Goal: Task Accomplishment & Management: Manage account settings

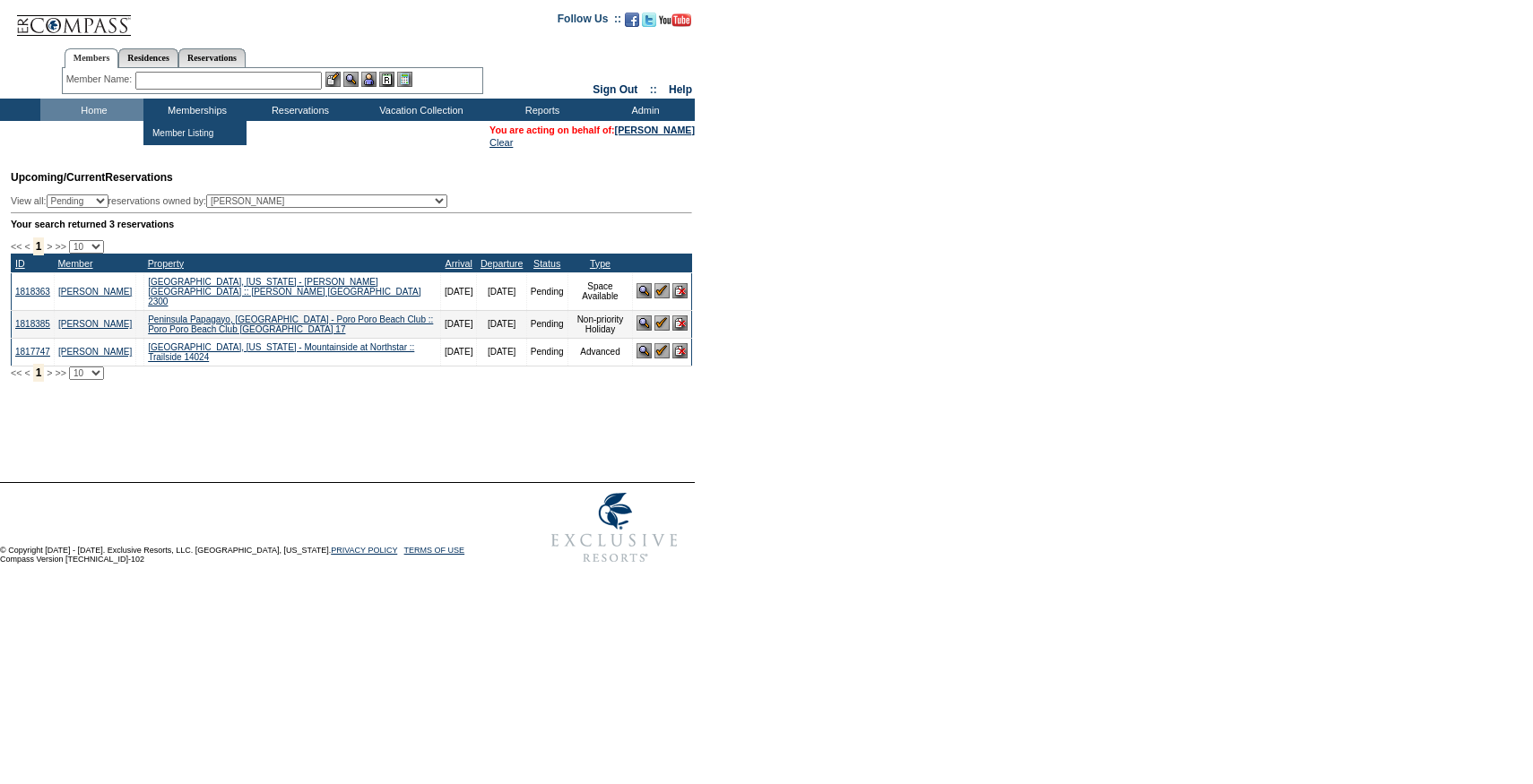
click at [159, 80] on input "text" at bounding box center [228, 81] width 186 height 18
click at [193, 82] on input "text" at bounding box center [228, 81] width 186 height 18
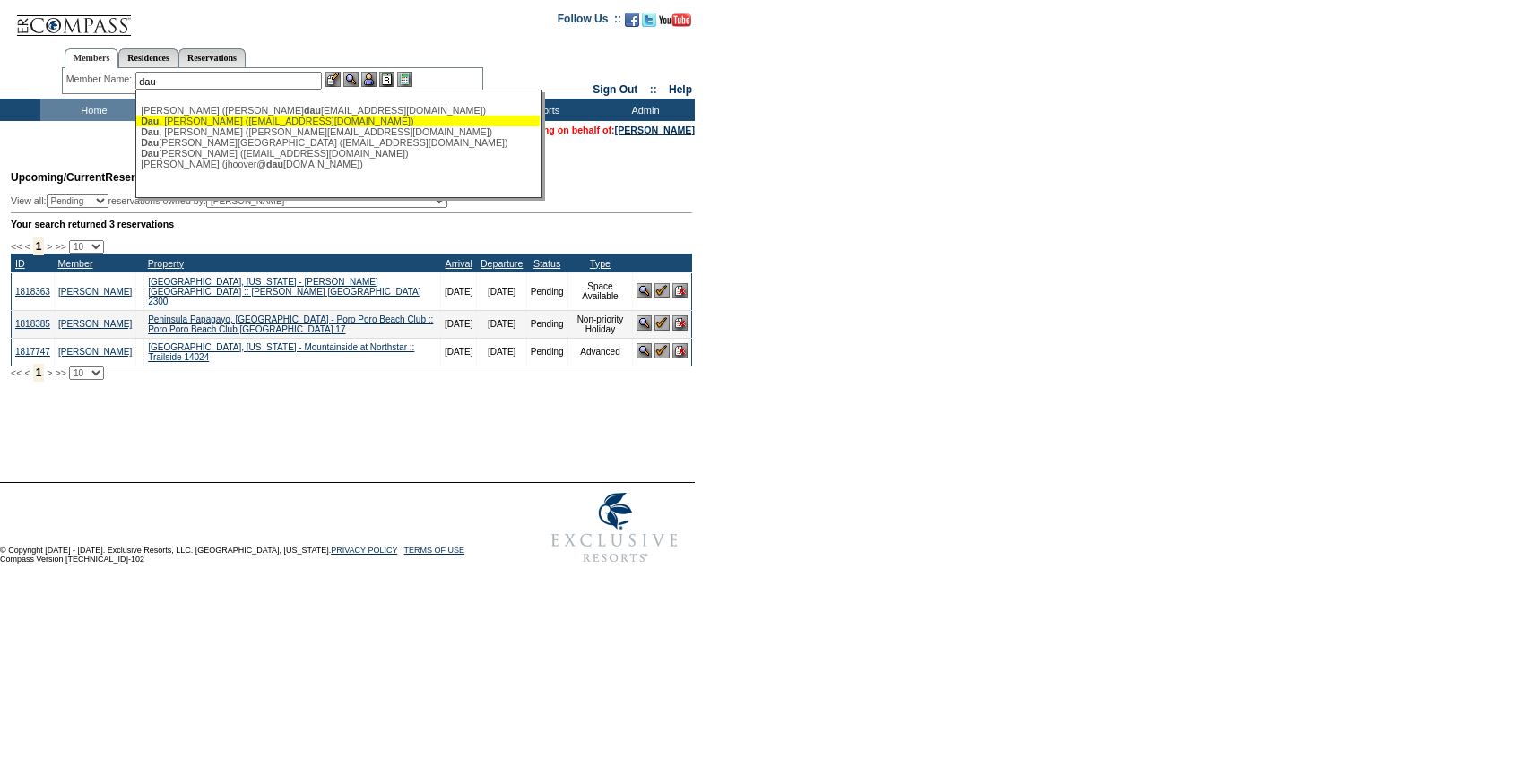
click at [189, 120] on div "Dau , Adriana (adidau@coadental.com)" at bounding box center [337, 120] width 394 height 11
type input "Dau, Adriana (adidau@coadental.com)"
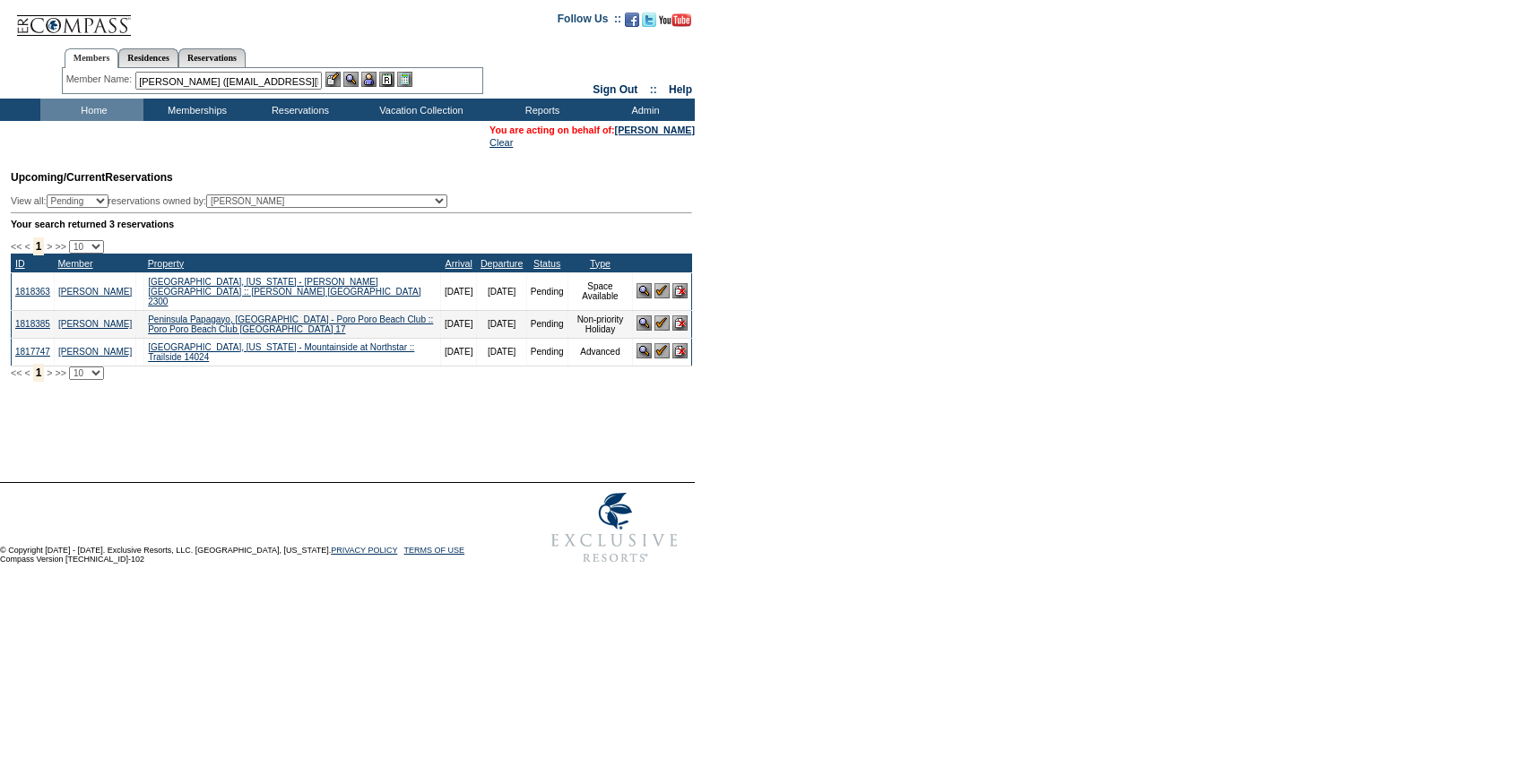
click at [365, 79] on img at bounding box center [368, 79] width 15 height 15
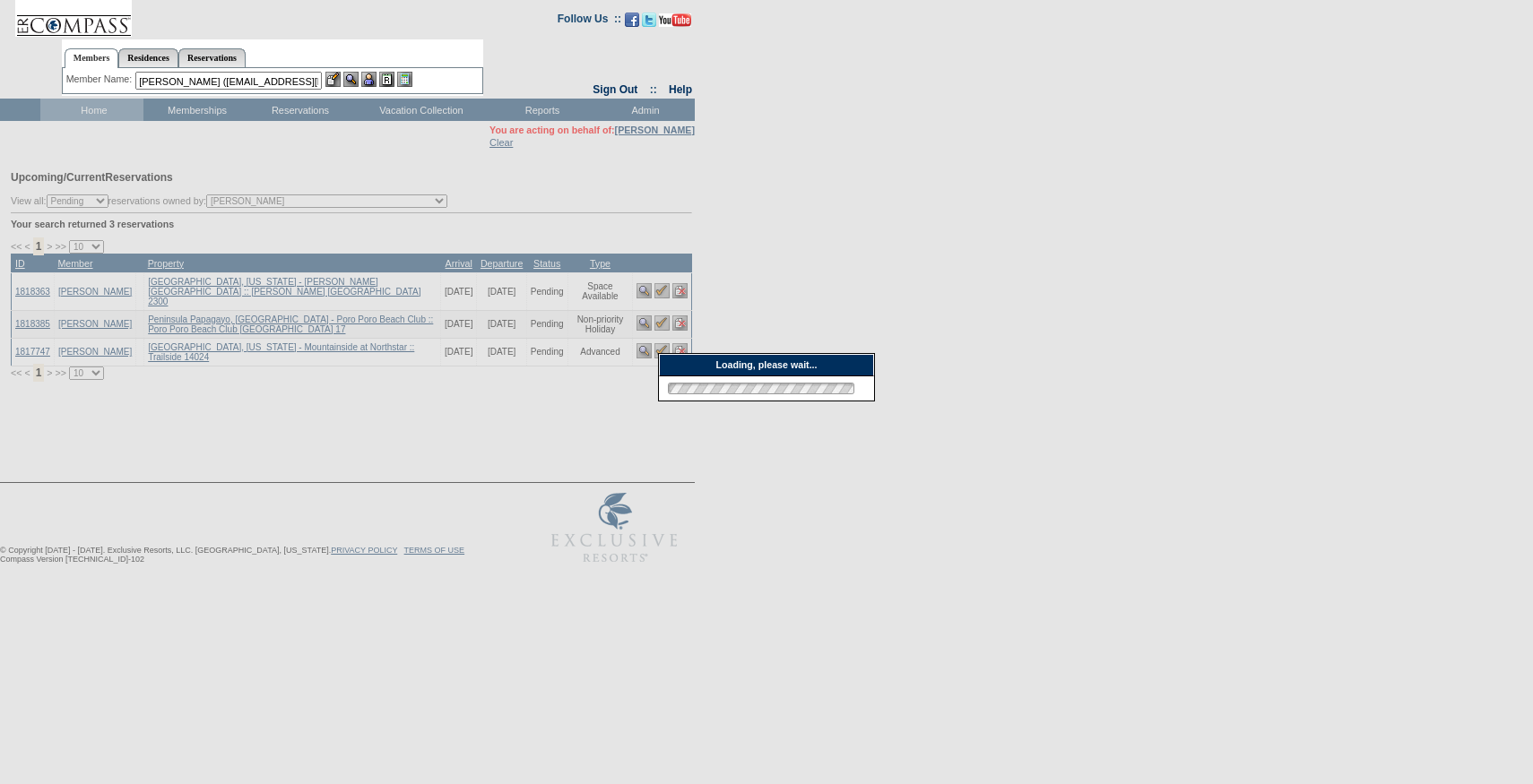
click at [344, 79] on div at bounding box center [368, 79] width 87 height 15
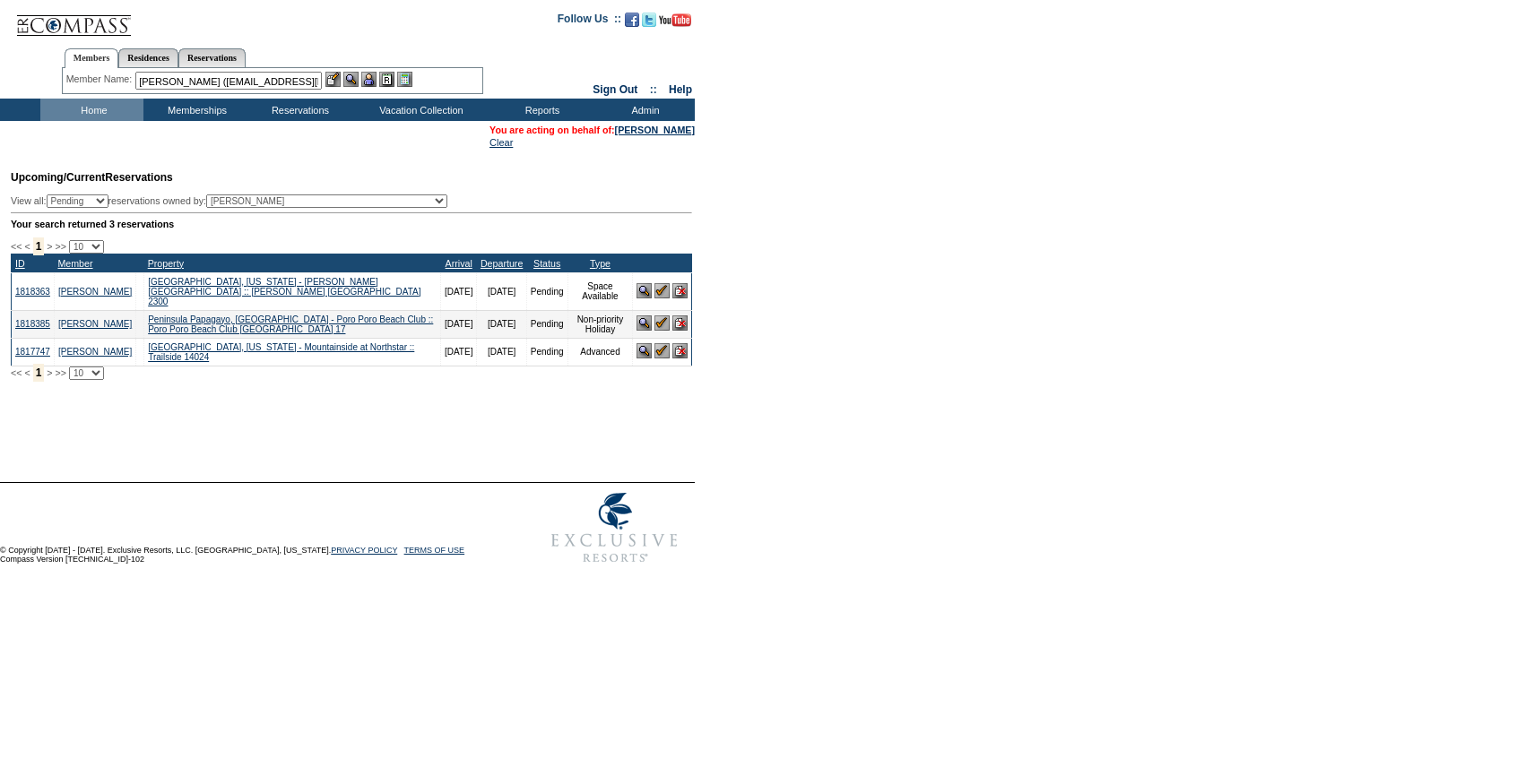
click at [336, 79] on img at bounding box center [332, 79] width 15 height 15
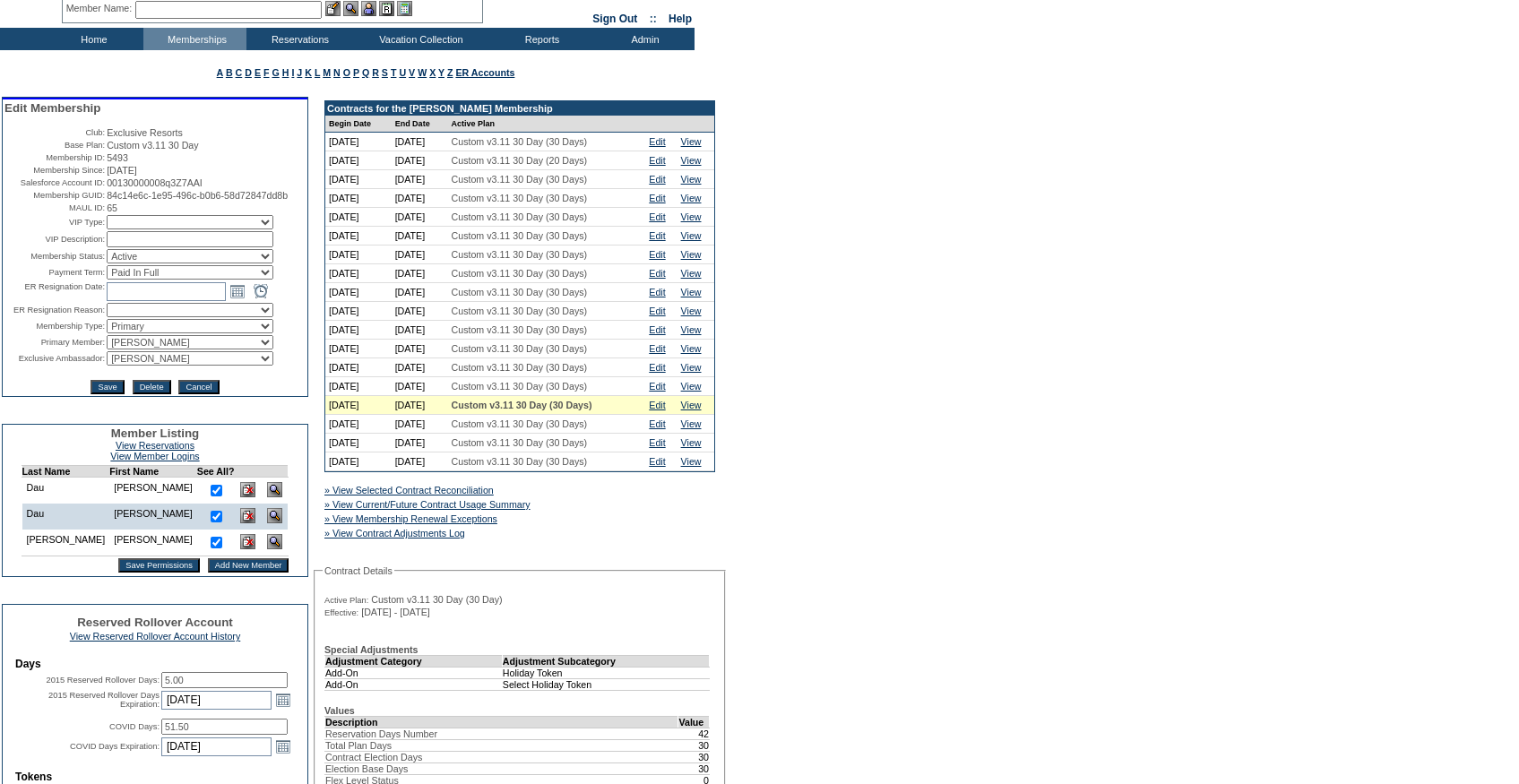
scroll to position [68, 0]
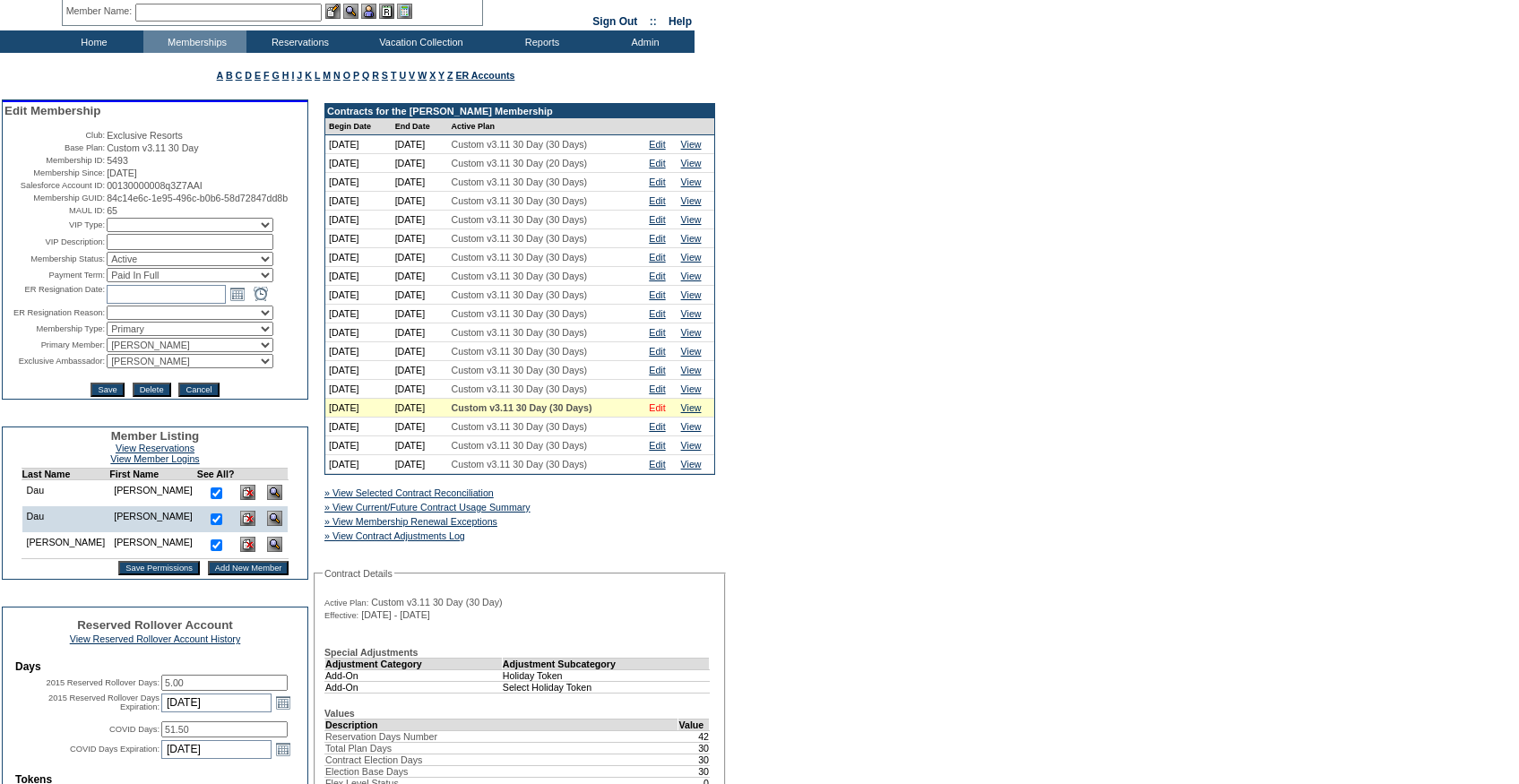
click at [665, 413] on link "Edit" at bounding box center [657, 407] width 16 height 11
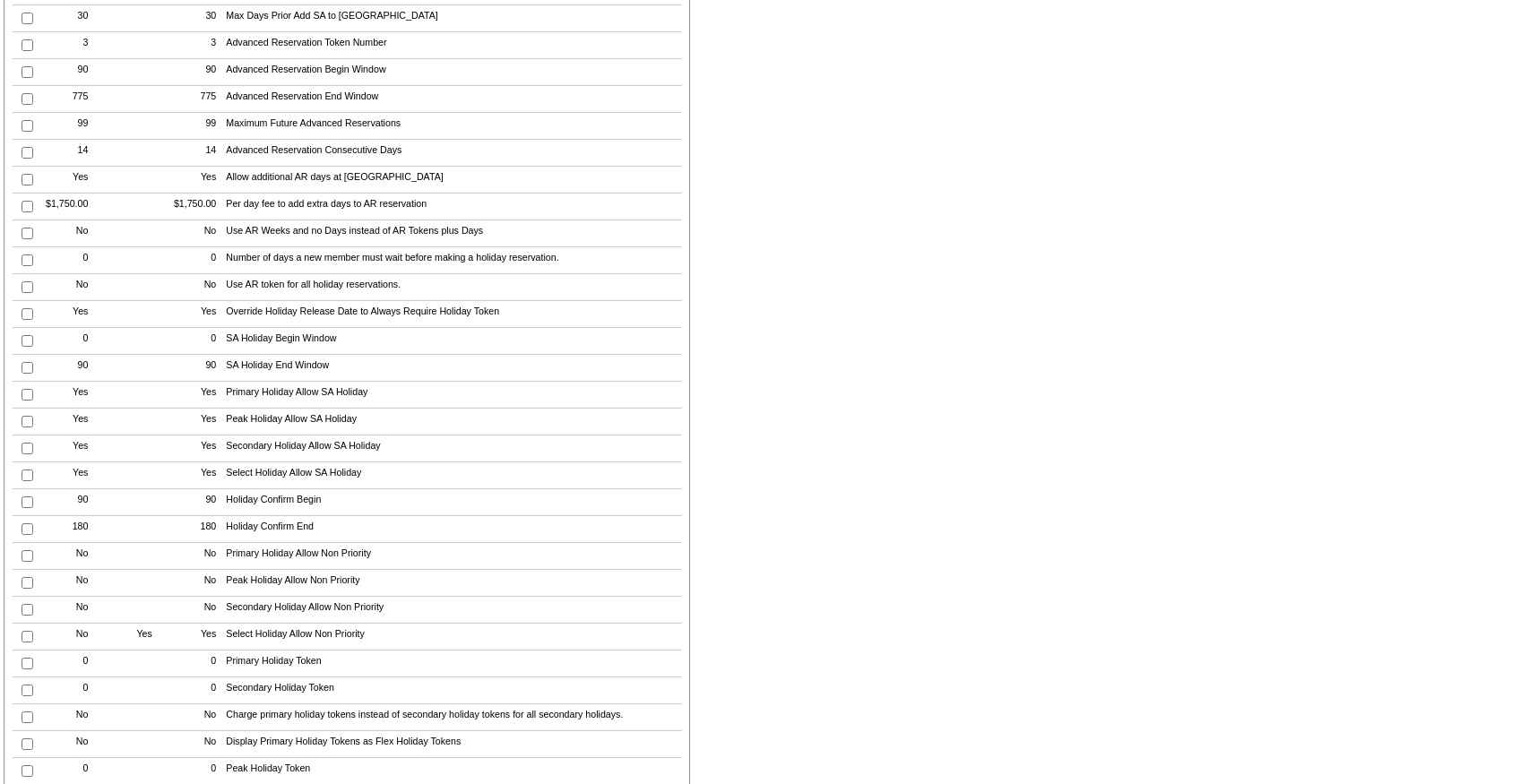
scroll to position [2773, 0]
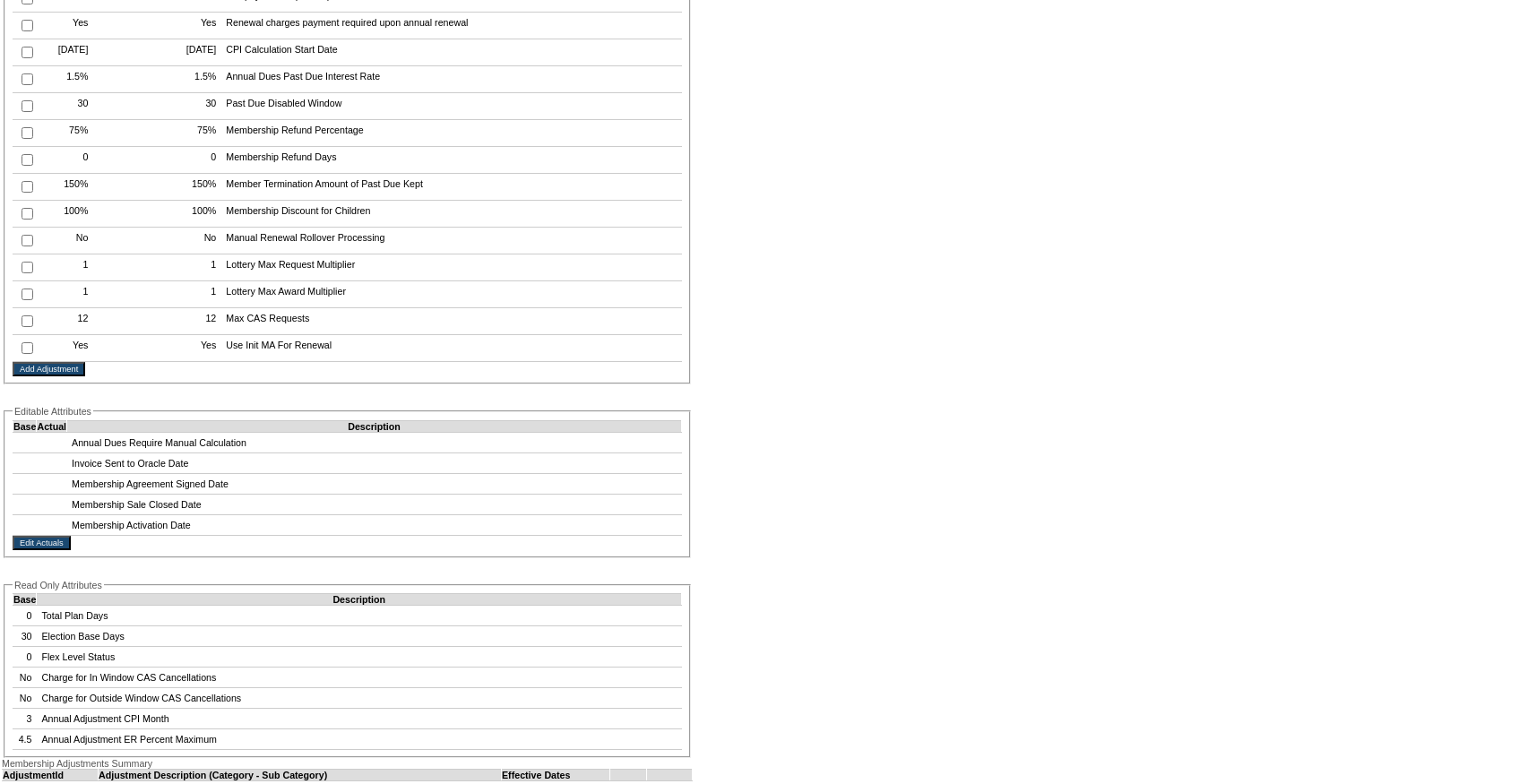
click at [24, 327] on input "checkbox" at bounding box center [28, 321] width 12 height 12
checkbox input "true"
click at [27, 376] on input "Add Adjustment" at bounding box center [49, 369] width 73 height 14
